Goal: Task Accomplishment & Management: Manage account settings

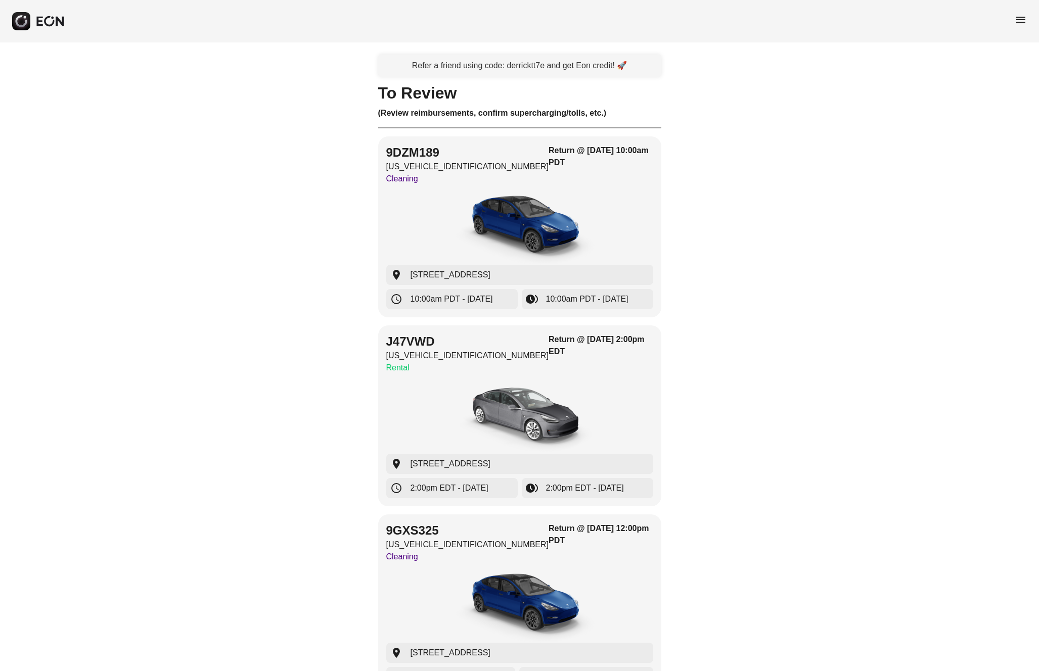
drag, startPoint x: 760, startPoint y: 188, endPoint x: 813, endPoint y: 145, distance: 68.3
click at [1003, 18] on div "menu" at bounding box center [519, 21] width 1039 height 42
click at [1015, 17] on span "menu" at bounding box center [1021, 20] width 12 height 12
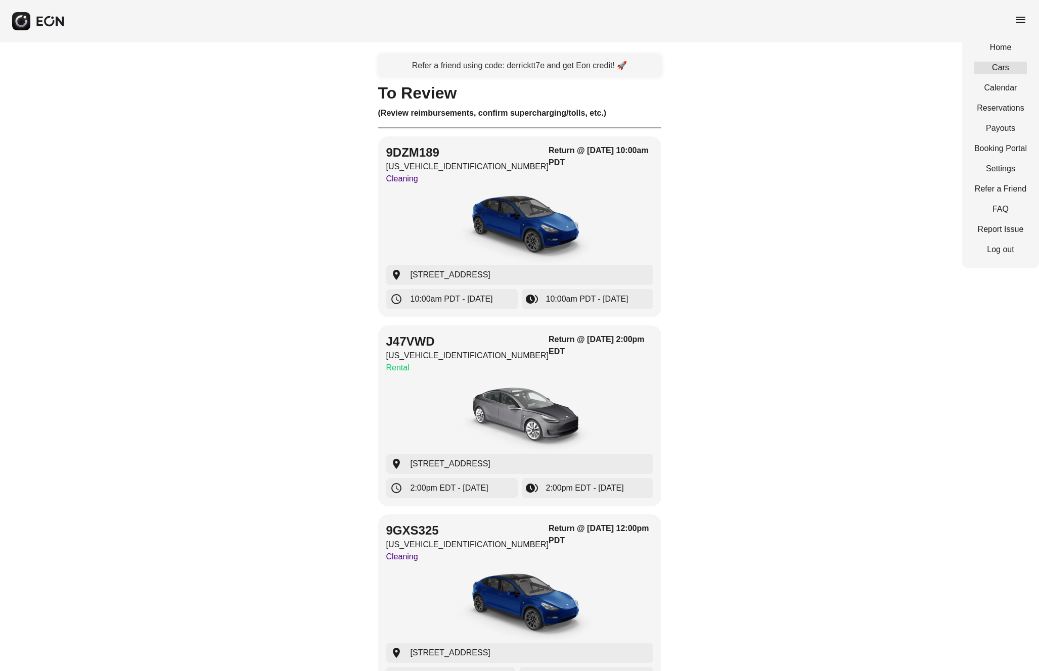
click at [999, 64] on link "Cars" at bounding box center [1000, 68] width 53 height 12
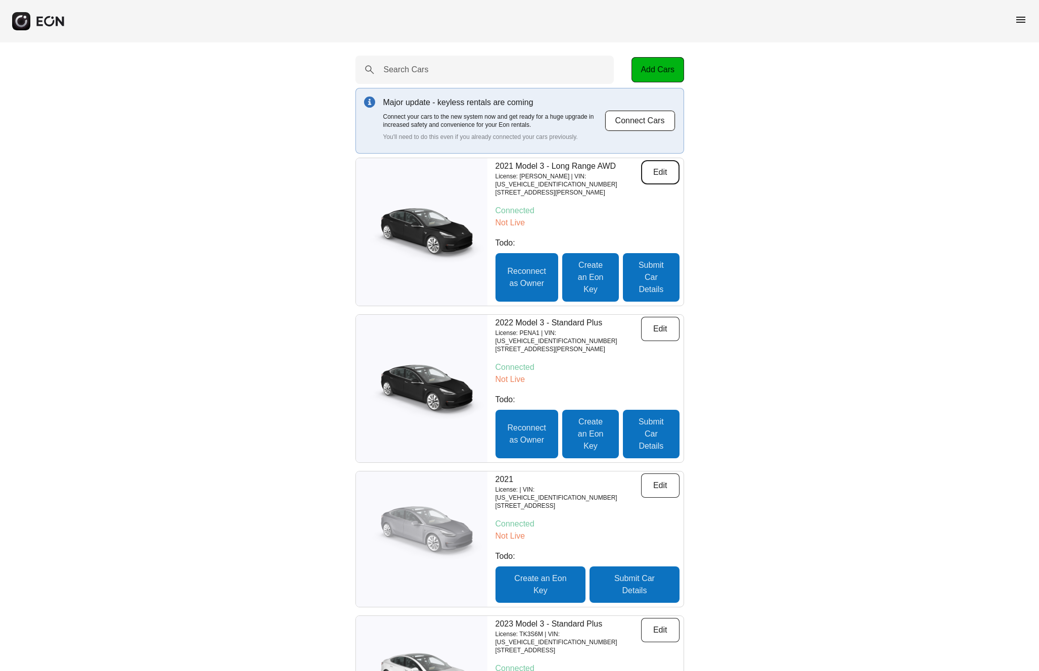
click at [666, 174] on button "Edit" at bounding box center [660, 172] width 38 height 24
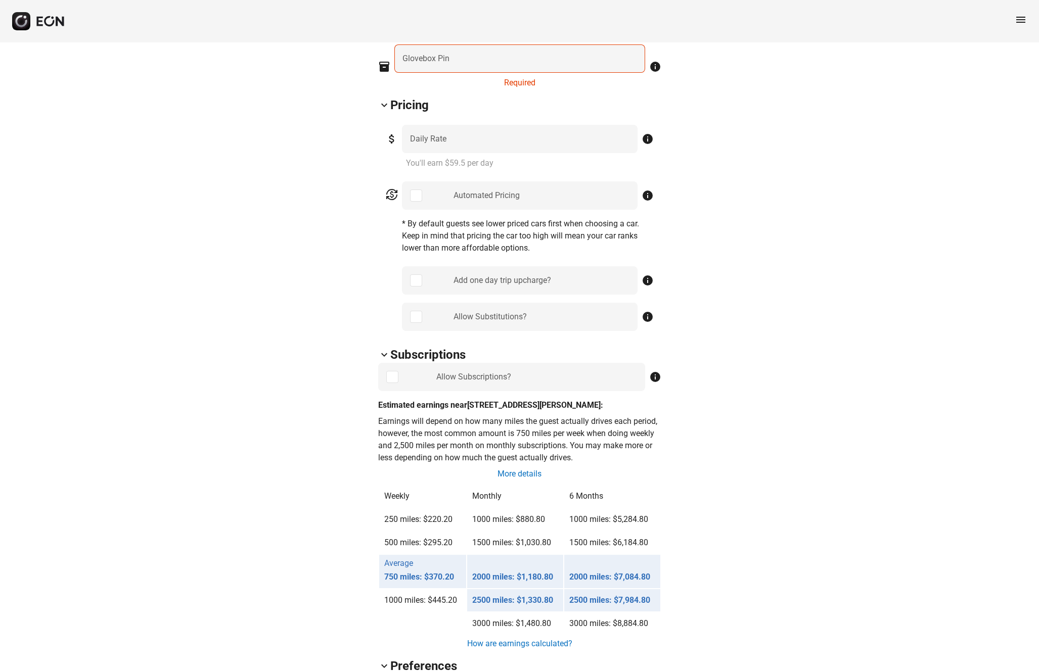
scroll to position [459, 0]
click at [534, 473] on link "More details" at bounding box center [519, 474] width 46 height 12
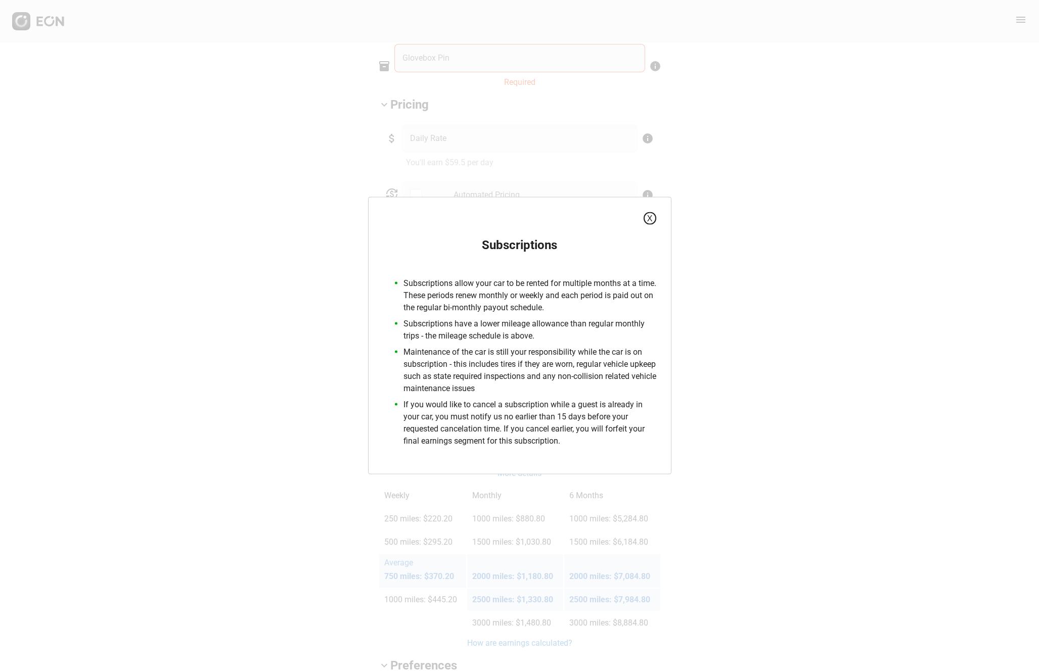
click at [655, 216] on button "X" at bounding box center [650, 218] width 13 height 13
